Goal: Information Seeking & Learning: Learn about a topic

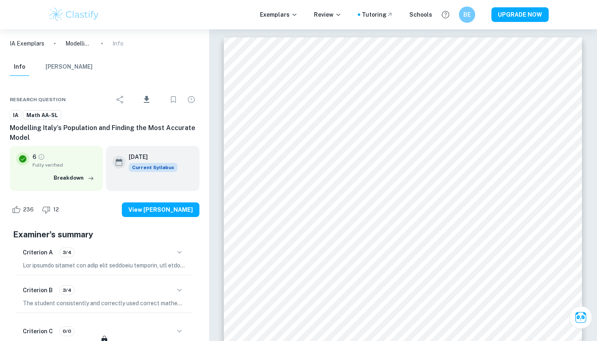
scroll to position [2244, 0]
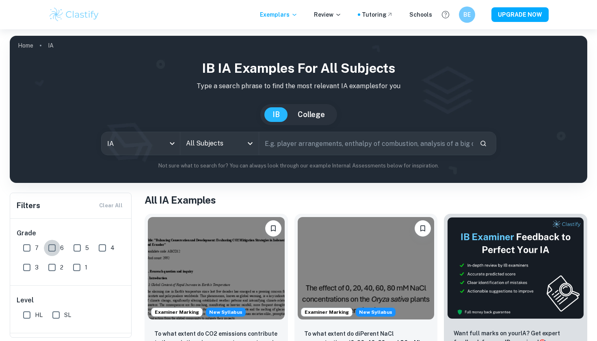
click at [50, 248] on input "6" at bounding box center [52, 248] width 16 height 16
checkbox input "true"
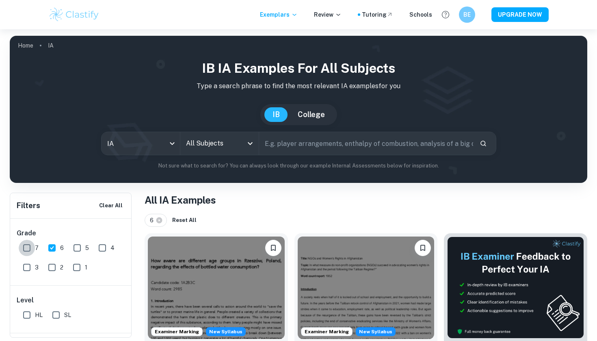
click at [28, 246] on input "7" at bounding box center [27, 248] width 16 height 16
checkbox input "true"
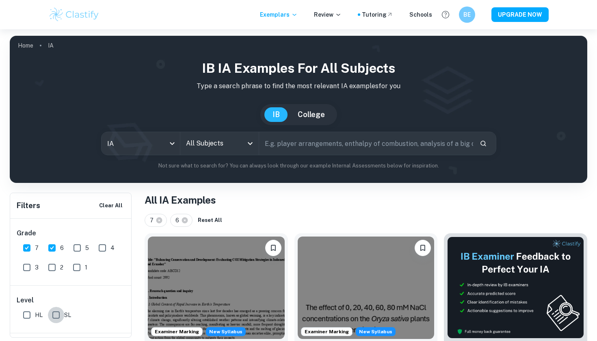
click at [58, 313] on input "SL" at bounding box center [56, 315] width 16 height 16
checkbox input "true"
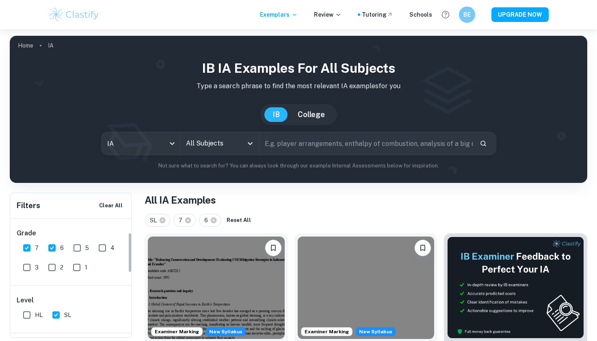
scroll to position [231, 0]
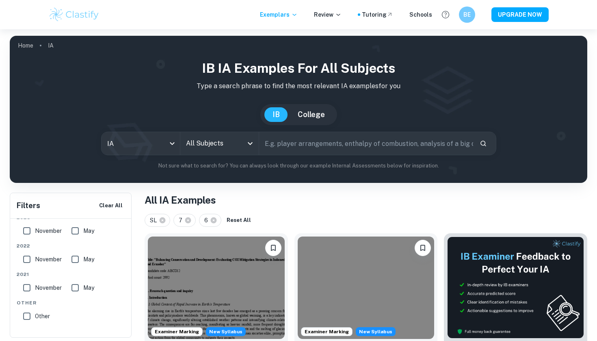
drag, startPoint x: 58, startPoint y: 313, endPoint x: 208, endPoint y: 149, distance: 222.7
click at [208, 149] on input "All Subjects" at bounding box center [213, 143] width 59 height 15
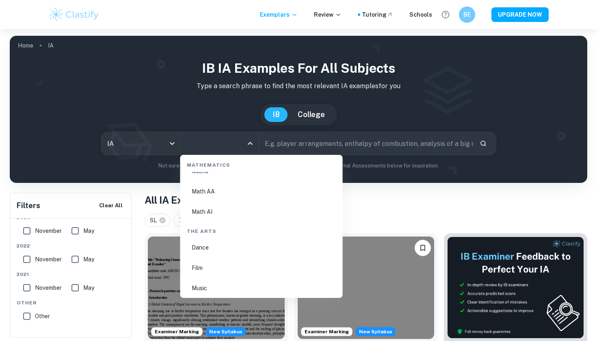
scroll to position [1366, 0]
click at [198, 242] on li "Math AA" at bounding box center [262, 240] width 156 height 19
type input "Math AA"
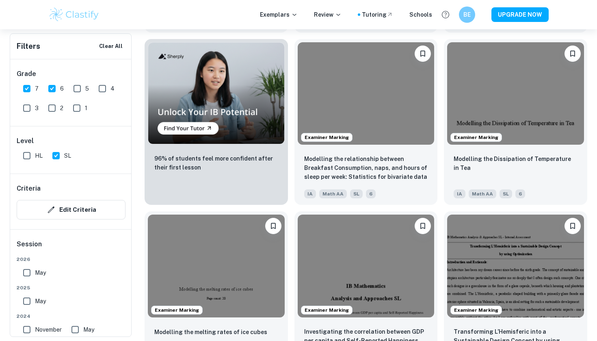
scroll to position [784, 0]
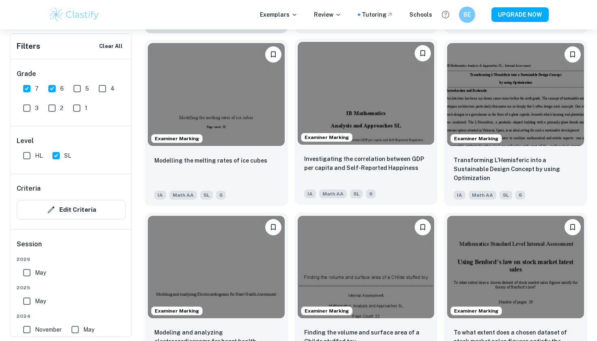
drag, startPoint x: 208, startPoint y: 149, endPoint x: 367, endPoint y: 161, distance: 158.9
click at [367, 161] on p "Investigating the correlation between GDP per capita and Self-Reported Happiness" at bounding box center [366, 163] width 124 height 18
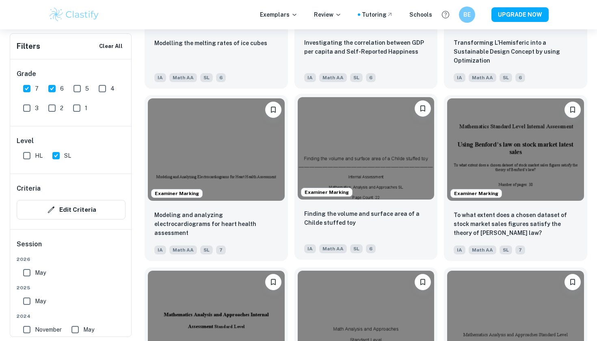
scroll to position [1109, 0]
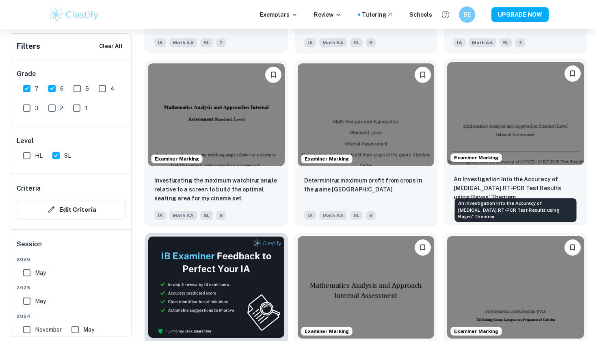
click at [497, 184] on p "An Investigation Into the Accuracy of [MEDICAL_DATA] RT-PCR Test Results using …" at bounding box center [516, 188] width 124 height 27
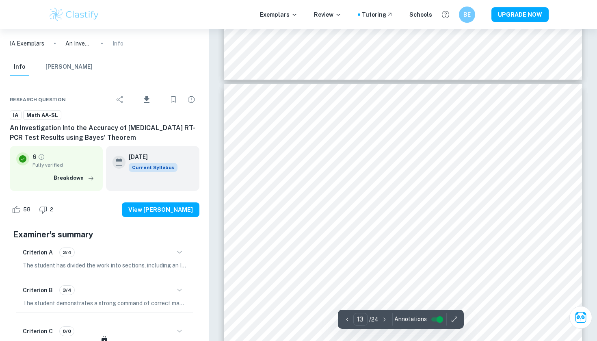
scroll to position [5736, 0]
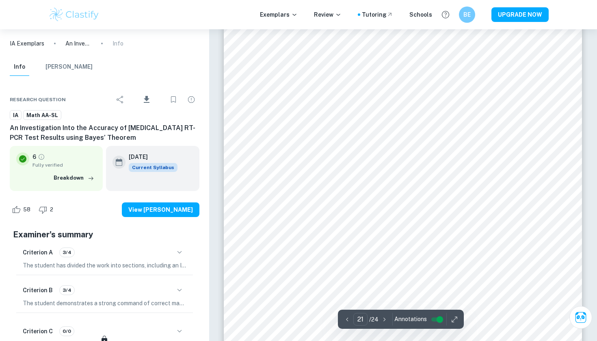
type input "20"
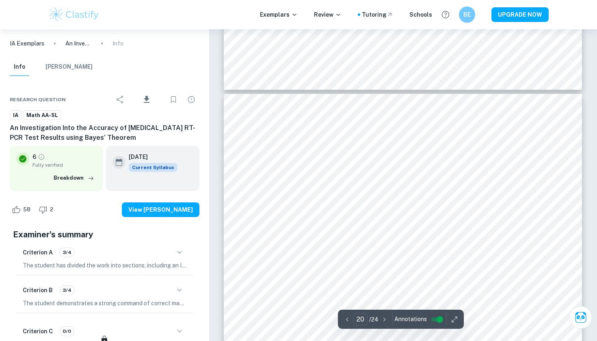
scroll to position [9037, 0]
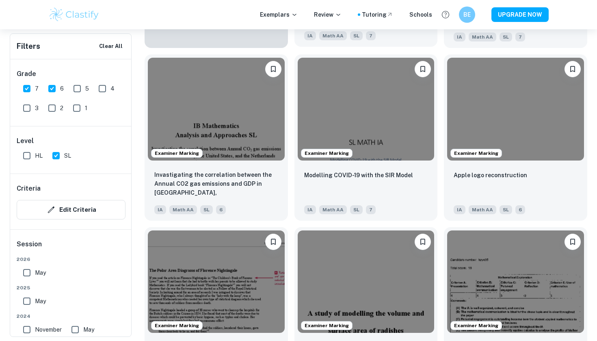
scroll to position [3539, 0]
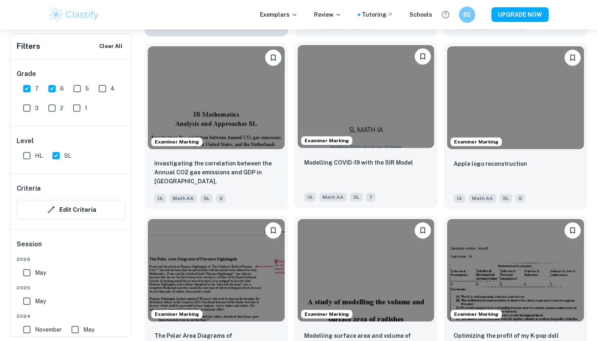
drag, startPoint x: 354, startPoint y: 219, endPoint x: 360, endPoint y: 119, distance: 100.1
click at [360, 119] on img at bounding box center [366, 96] width 137 height 102
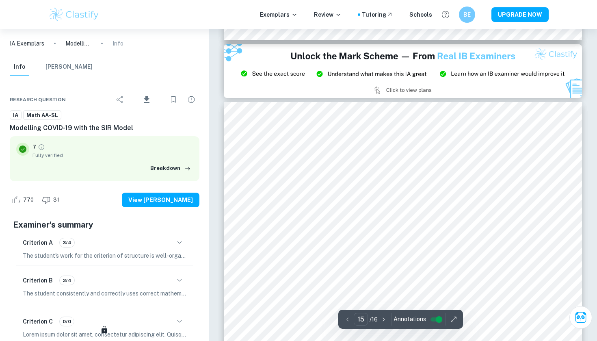
scroll to position [6891, 0]
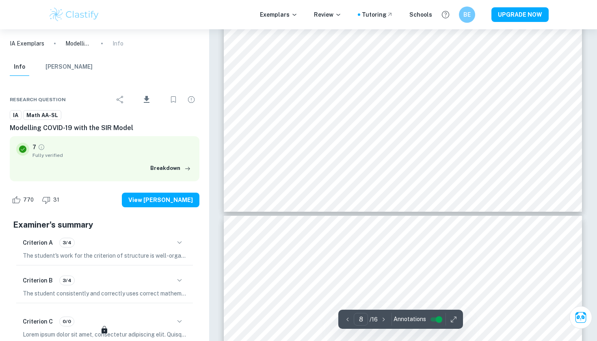
type input "7"
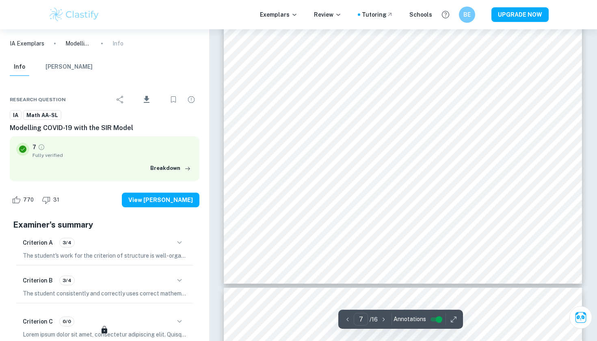
scroll to position [3039, 0]
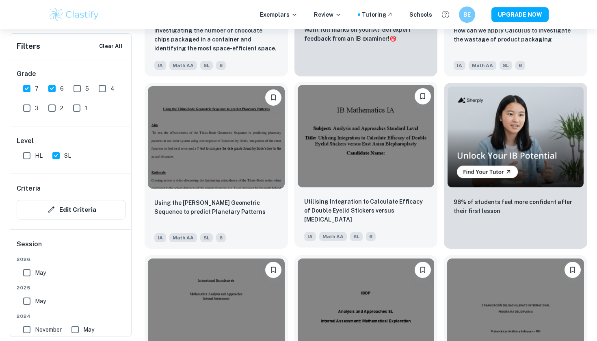
scroll to position [5178, 0]
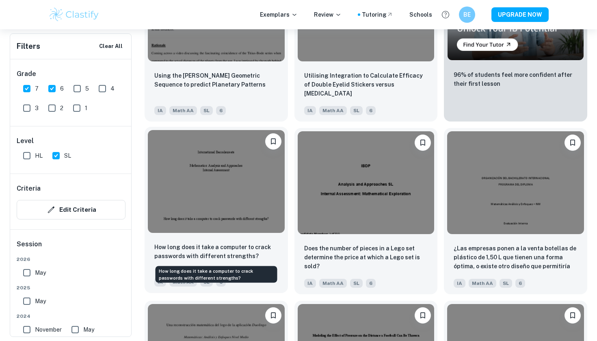
click at [236, 244] on p "How long does it take a computer to crack passwords with different strengths?" at bounding box center [216, 251] width 124 height 18
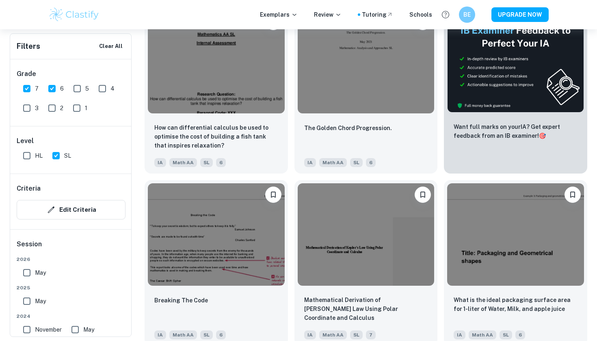
scroll to position [8621, 0]
